Goal: Task Accomplishment & Management: Complete application form

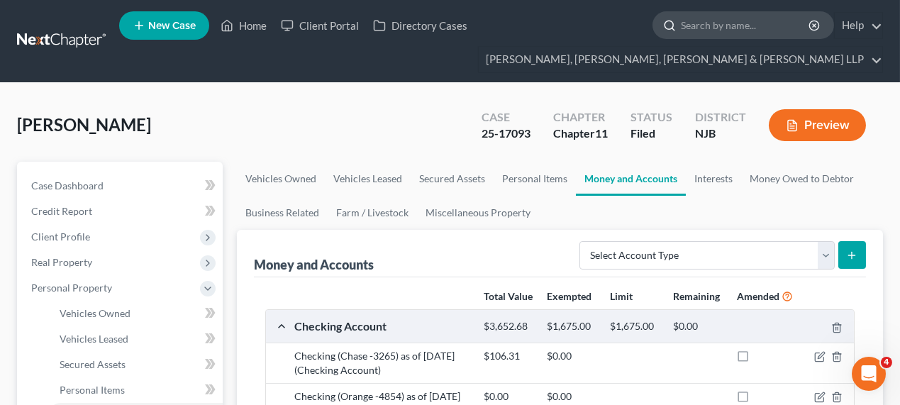
click at [759, 14] on input "search" at bounding box center [746, 25] width 130 height 26
type input "[PERSON_NAME]"
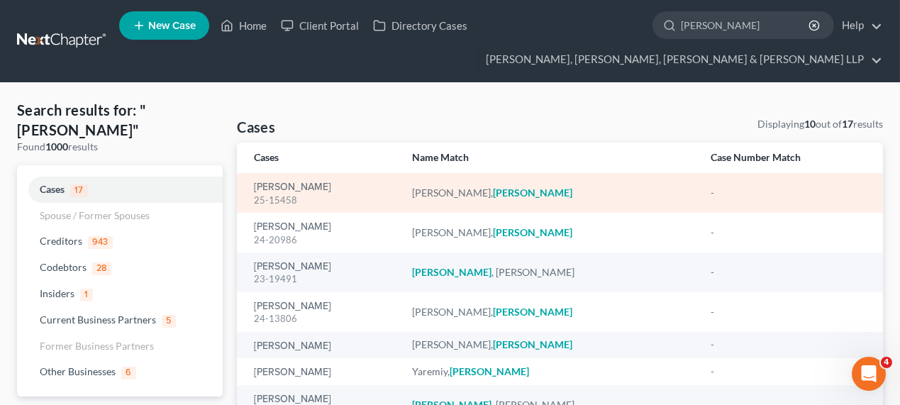
click at [302, 180] on div "[PERSON_NAME] 25-15458" at bounding box center [321, 193] width 135 height 28
click at [298, 191] on link "[PERSON_NAME]" at bounding box center [292, 187] width 77 height 10
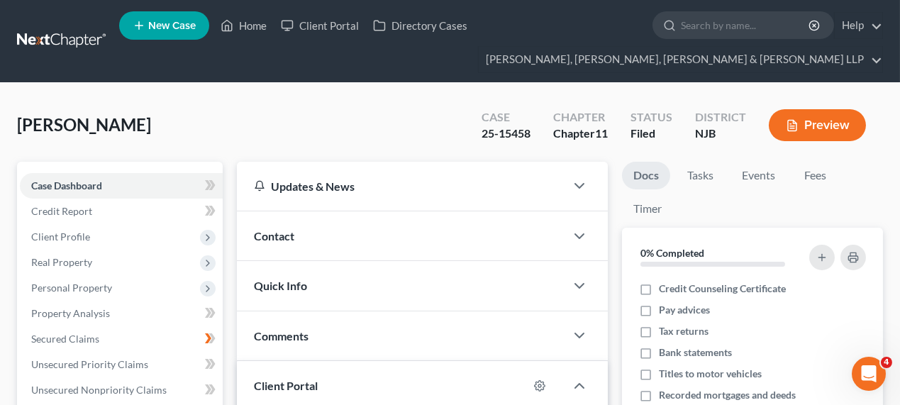
click at [328, 121] on div "[PERSON_NAME] Upgraded Case 25-15458 Chapter Chapter 11 Status [GEOGRAPHIC_DATA…" at bounding box center [450, 131] width 866 height 62
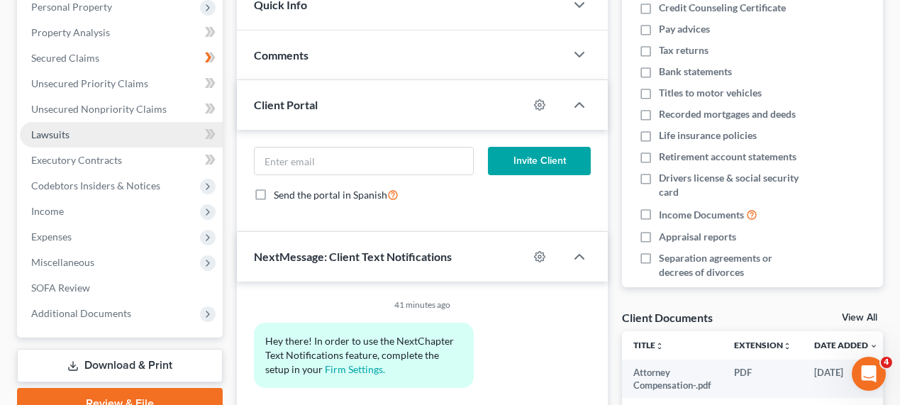
scroll to position [322, 0]
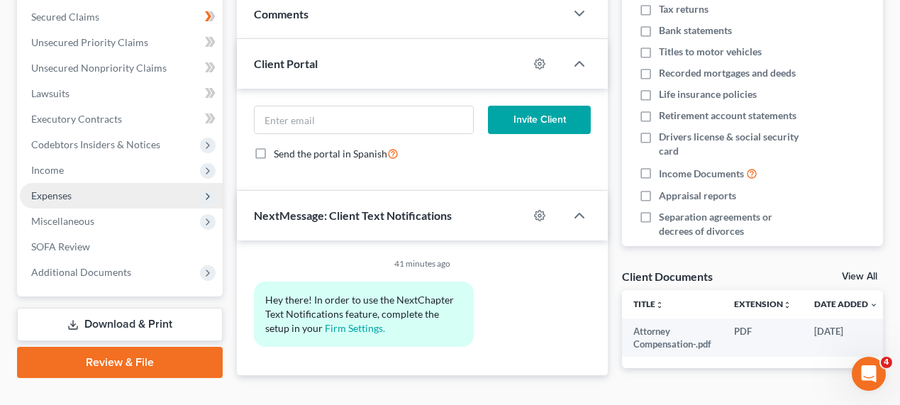
click at [84, 194] on span "Expenses" at bounding box center [121, 196] width 203 height 26
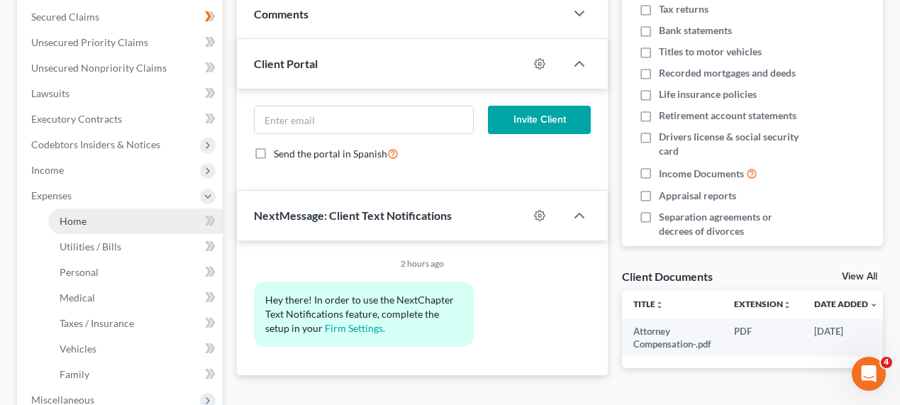
click at [129, 223] on link "Home" at bounding box center [135, 221] width 174 height 26
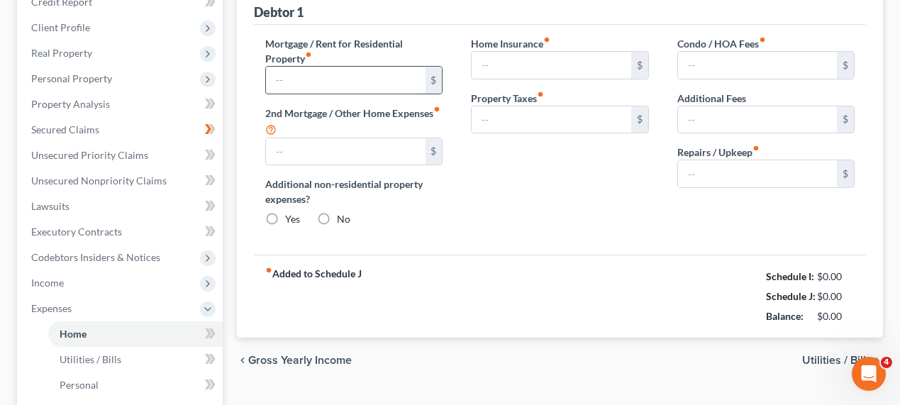
type input "2,689.00"
type input "0.00"
radio input "true"
type input "0.00"
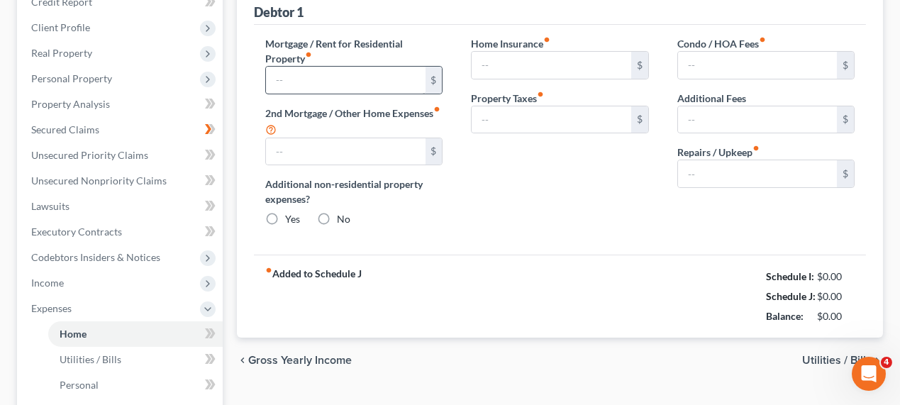
type input "0.00"
type input "150.00"
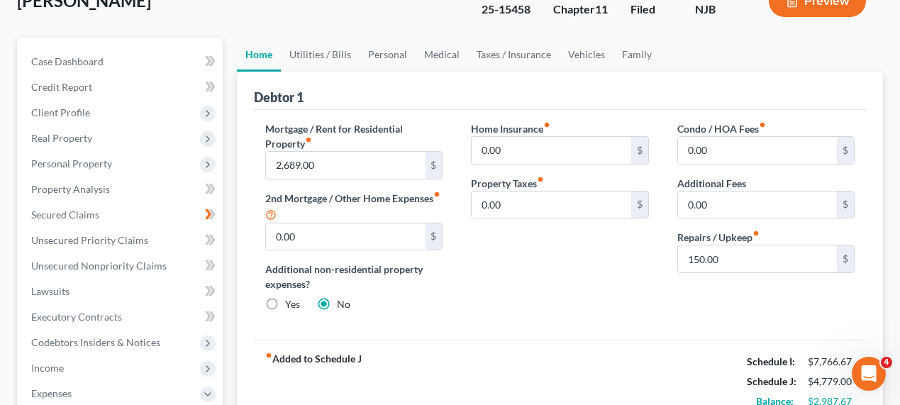
scroll to position [129, 0]
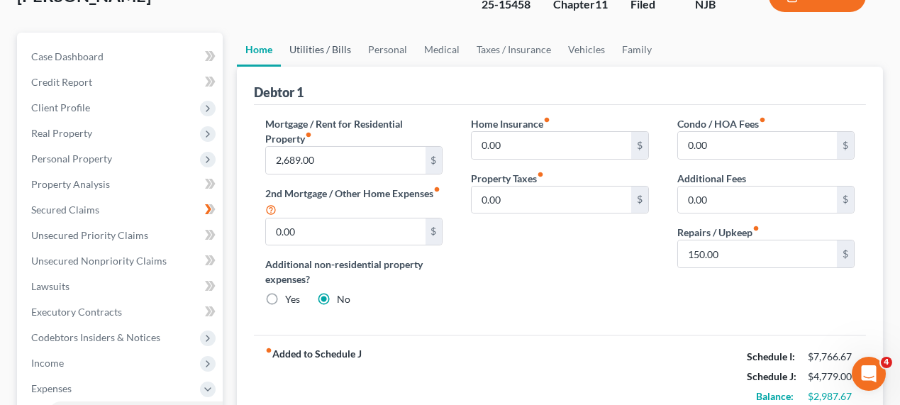
click at [298, 58] on link "Utilities / Bills" at bounding box center [320, 50] width 79 height 34
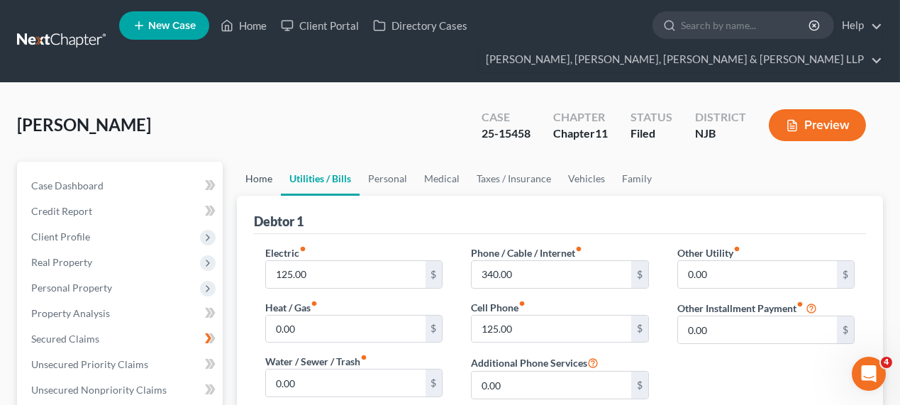
click at [257, 183] on link "Home" at bounding box center [259, 179] width 44 height 34
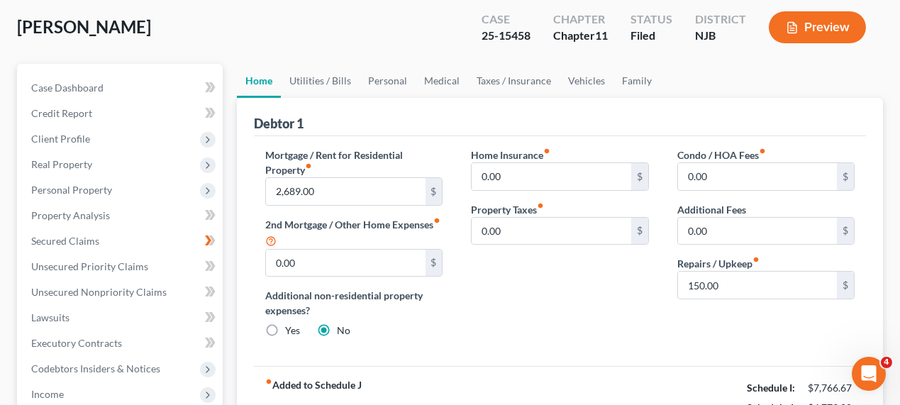
scroll to position [129, 0]
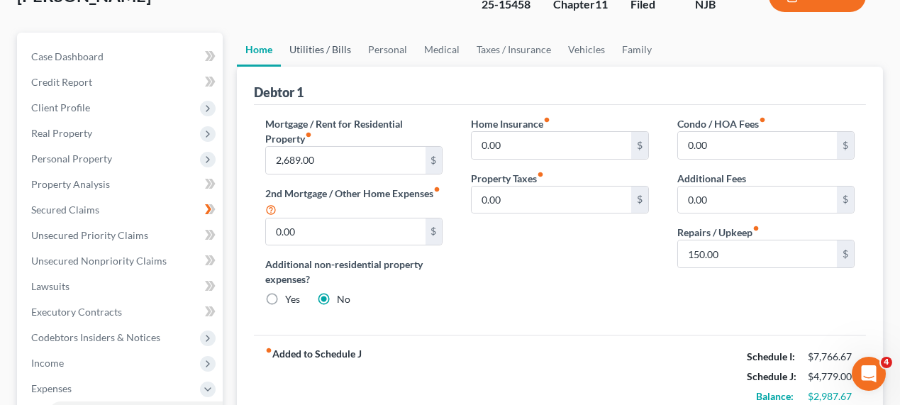
click at [321, 39] on link "Utilities / Bills" at bounding box center [320, 50] width 79 height 34
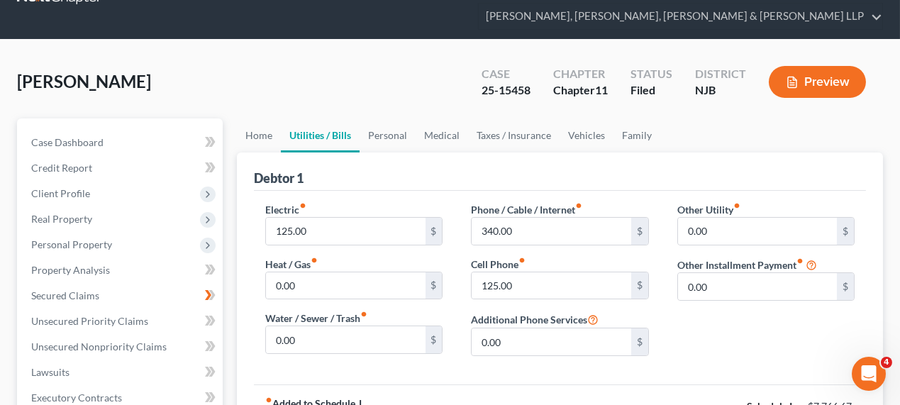
scroll to position [129, 0]
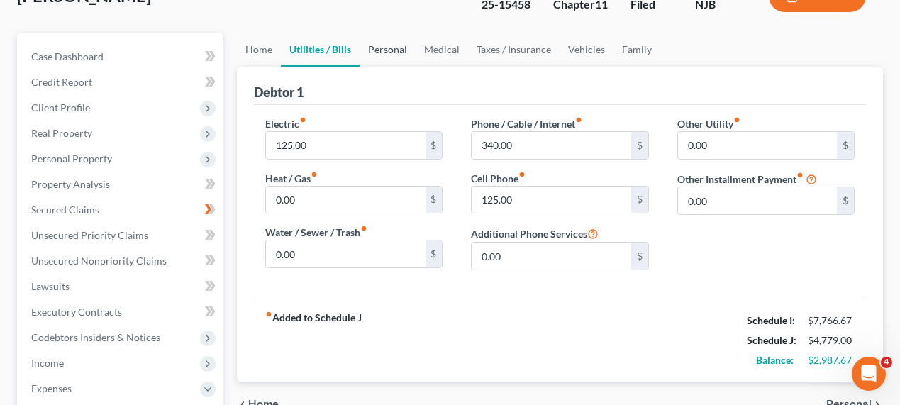
click at [395, 45] on link "Personal" at bounding box center [387, 50] width 56 height 34
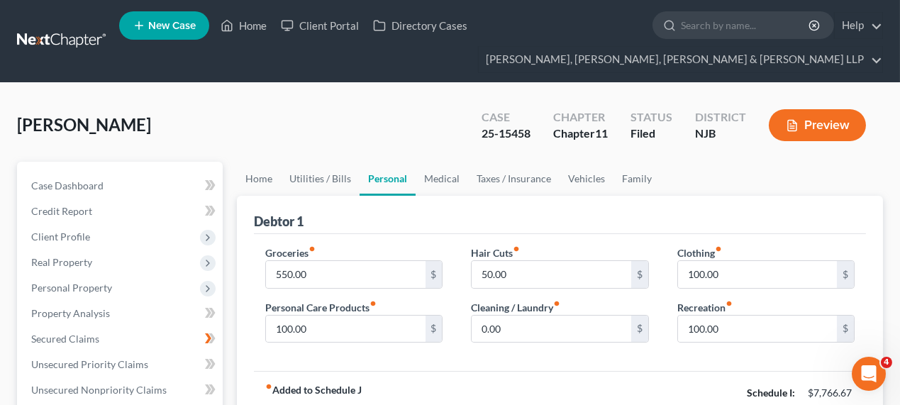
scroll to position [64, 0]
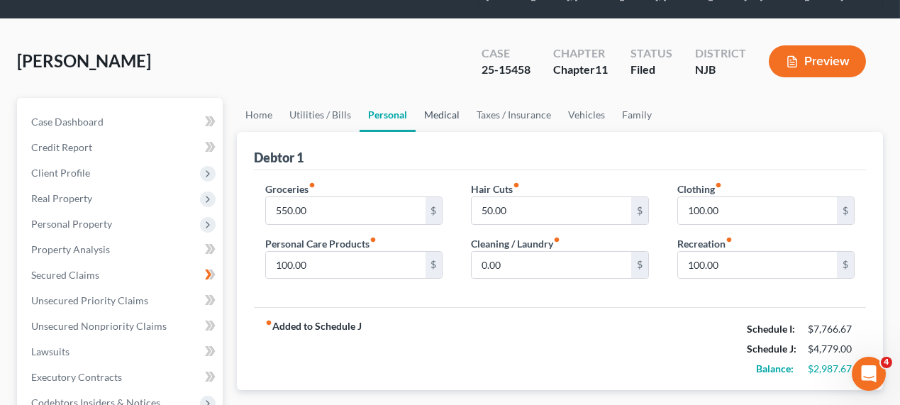
click at [433, 113] on link "Medical" at bounding box center [441, 115] width 52 height 34
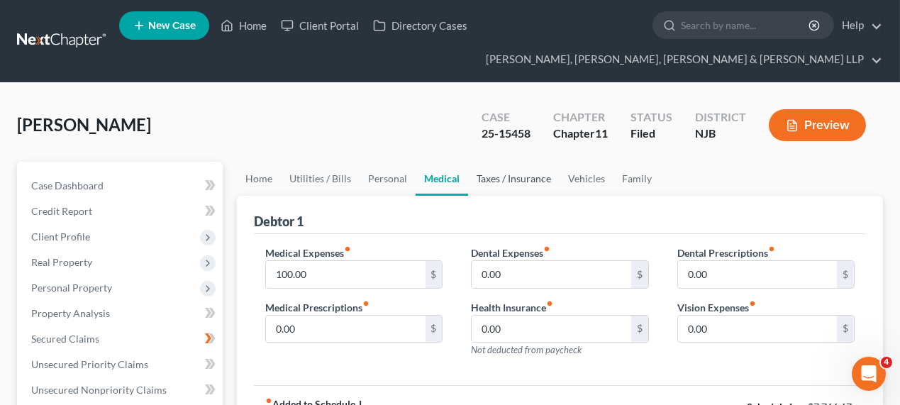
click at [534, 183] on link "Taxes / Insurance" at bounding box center [513, 179] width 91 height 34
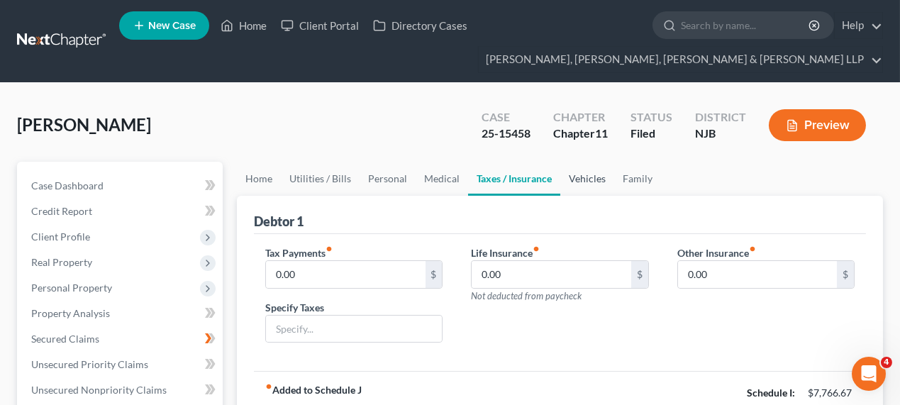
click at [573, 171] on link "Vehicles" at bounding box center [587, 179] width 54 height 34
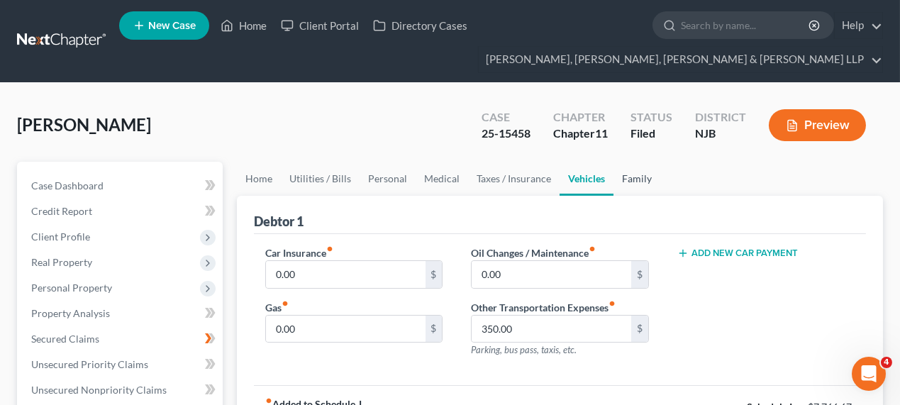
click at [639, 183] on link "Family" at bounding box center [636, 179] width 47 height 34
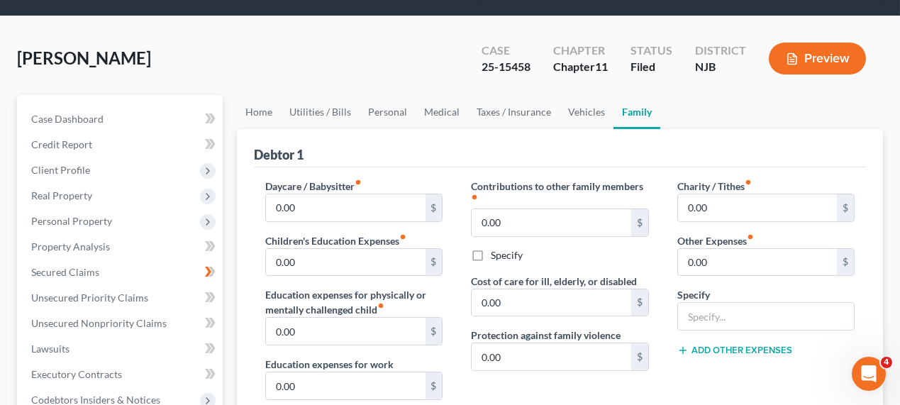
scroll to position [64, 0]
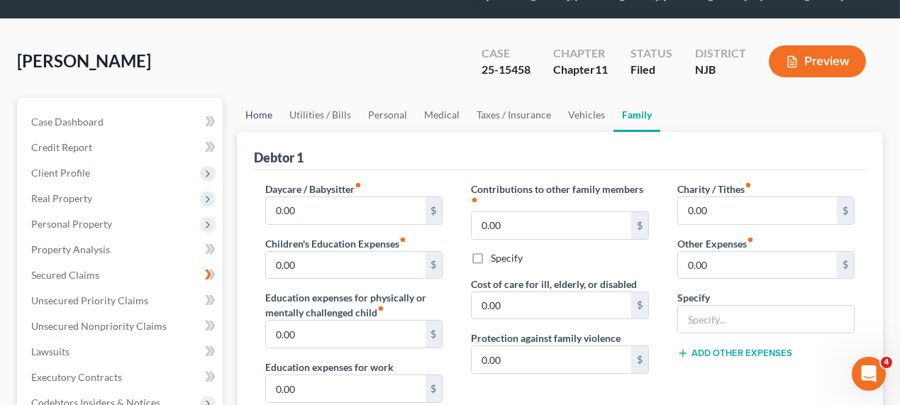
click at [268, 108] on link "Home" at bounding box center [259, 115] width 44 height 34
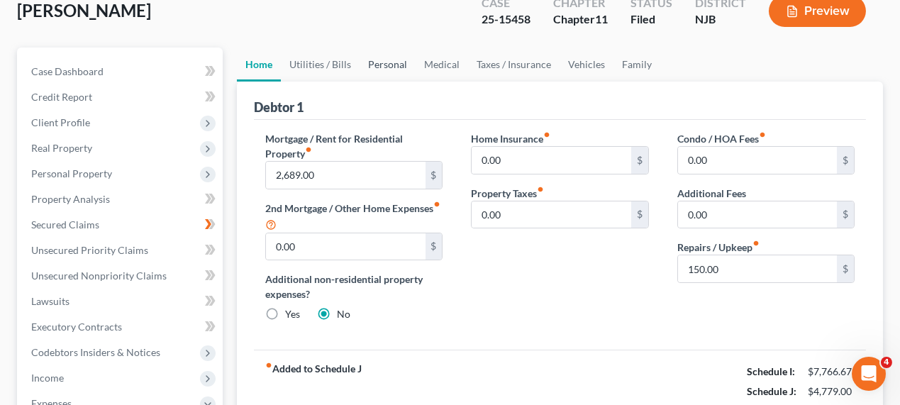
scroll to position [257, 0]
